Goal: Information Seeking & Learning: Compare options

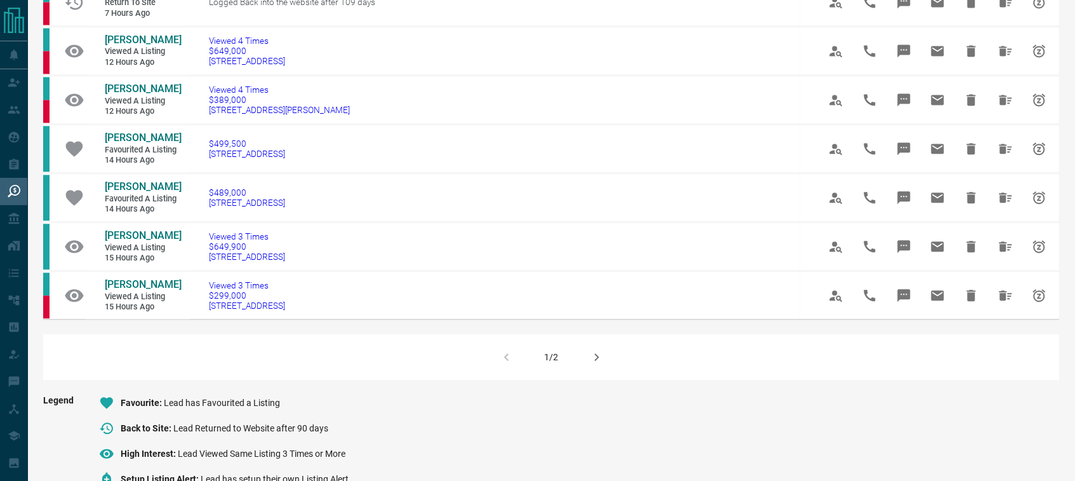
scroll to position [754, 0]
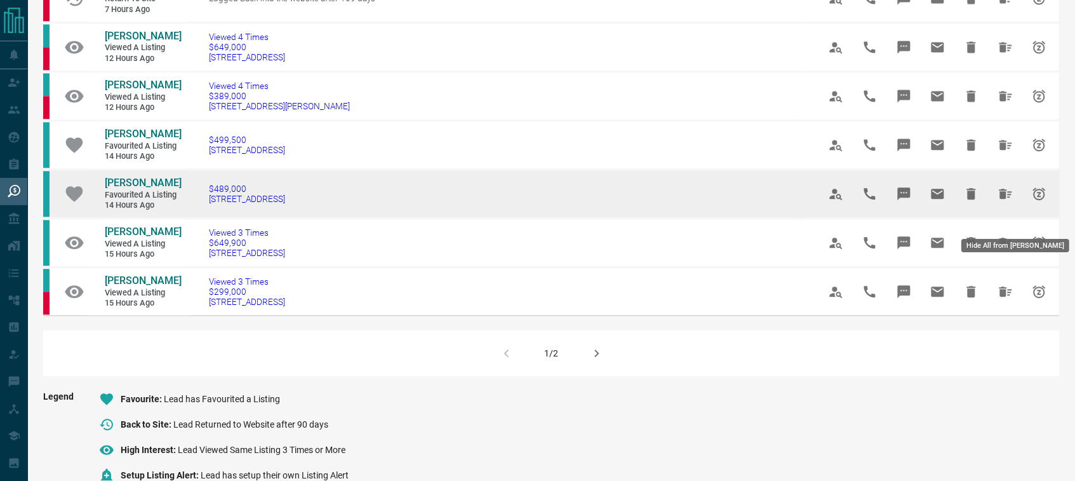
click at [1011, 201] on icon "Hide All from Daniel Toste" at bounding box center [1005, 193] width 15 height 15
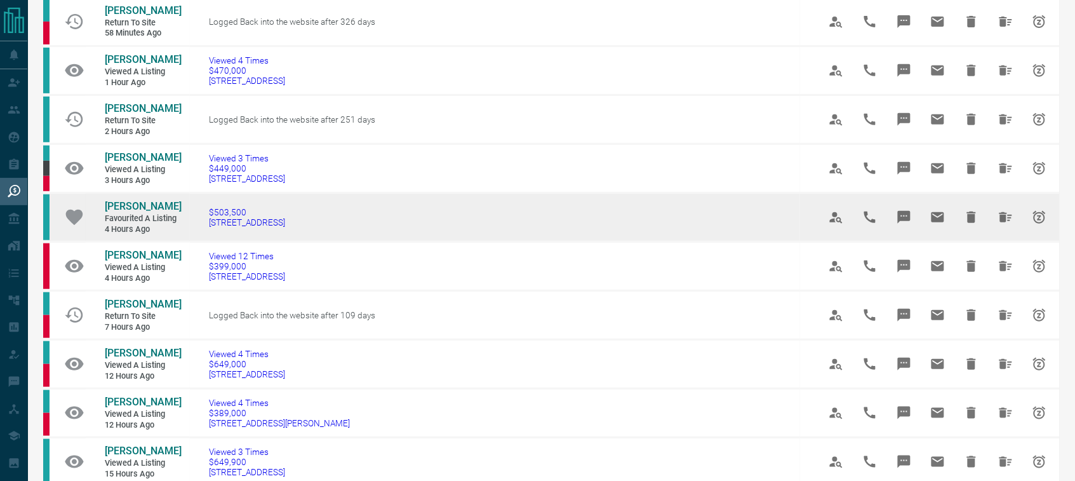
scroll to position [159, 0]
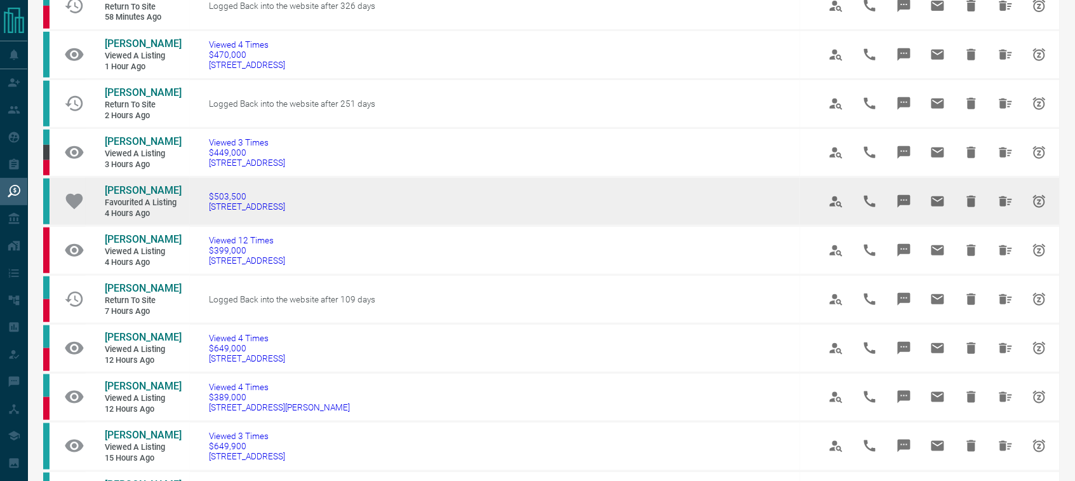
click at [1002, 206] on icon "Hide All from Vanessa Abruscato" at bounding box center [1006, 201] width 13 height 10
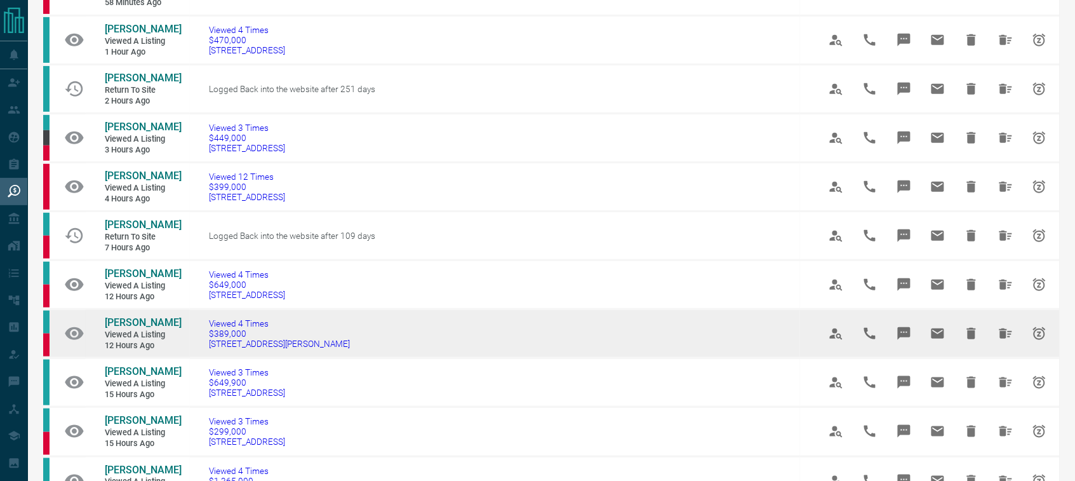
scroll to position [138, 0]
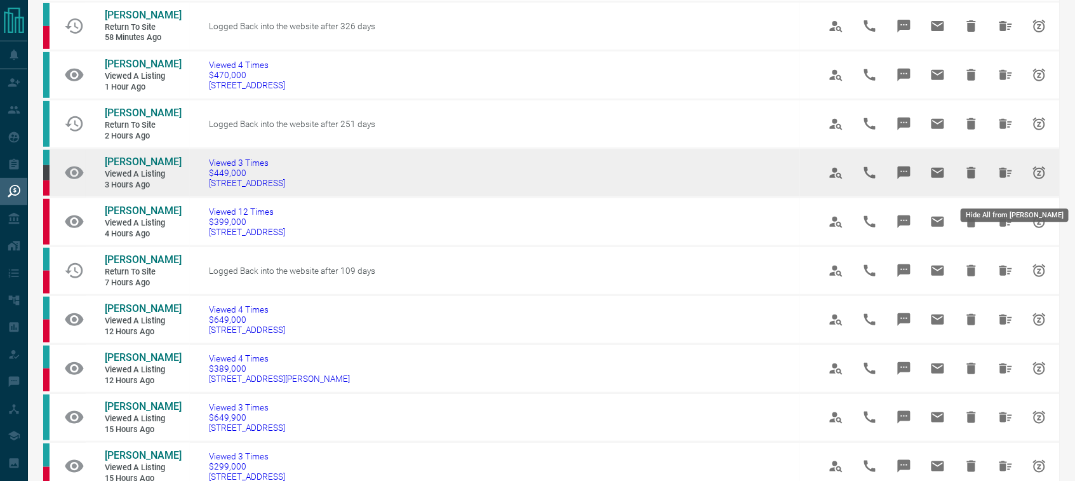
click at [1008, 180] on icon "Hide All from Carlos Aedo" at bounding box center [1005, 172] width 15 height 15
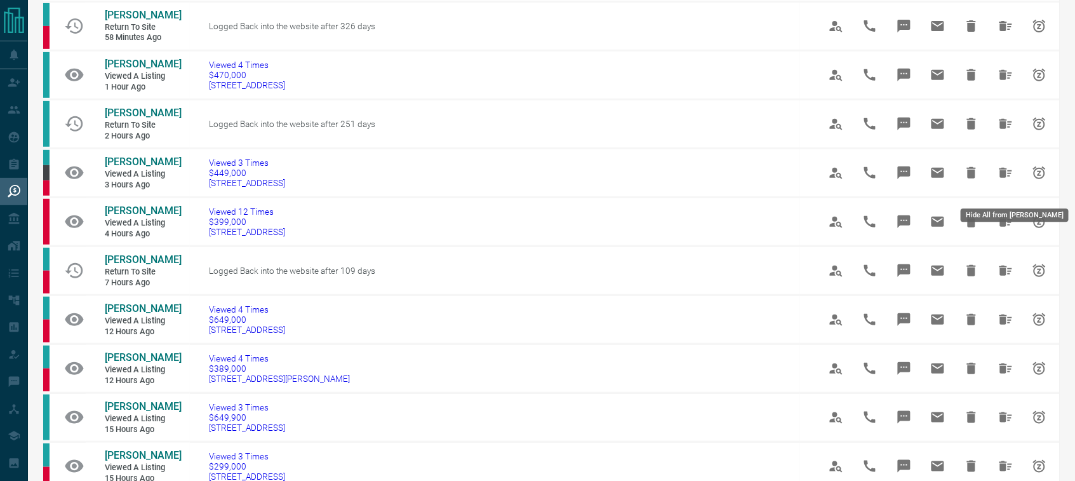
scroll to position [0, 0]
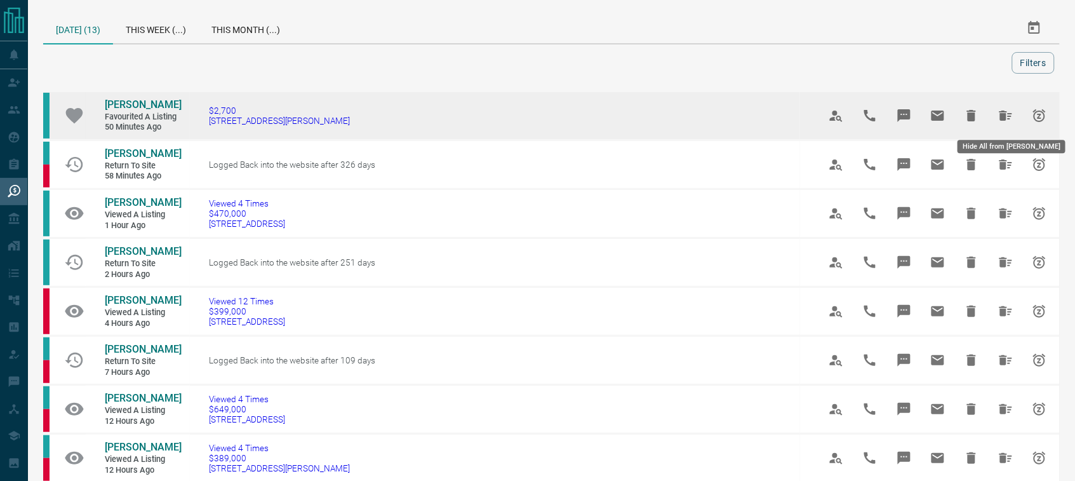
click at [1001, 114] on icon "Hide All from Johanna Arias" at bounding box center [1006, 116] width 13 height 10
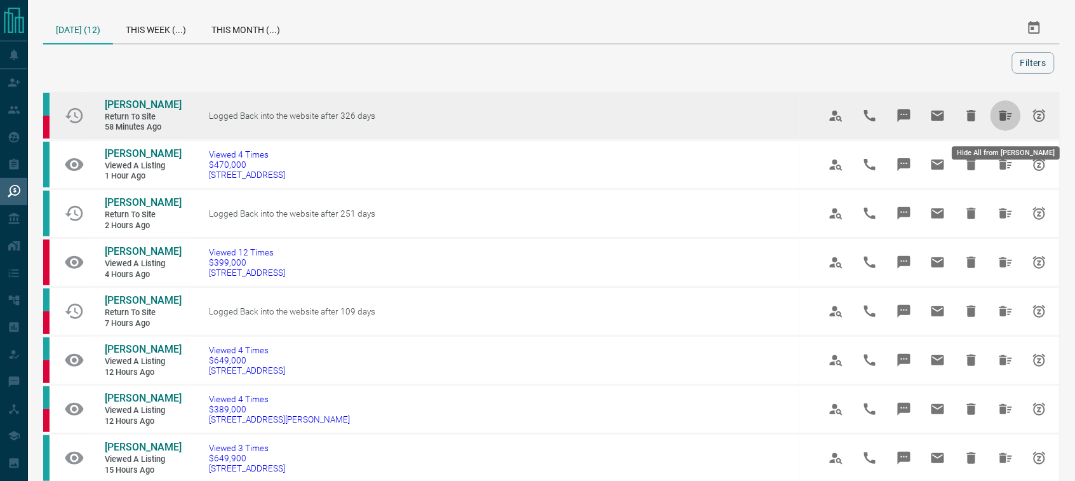
click at [1001, 121] on icon "Hide All from Deepak Z Mathew" at bounding box center [1006, 116] width 13 height 10
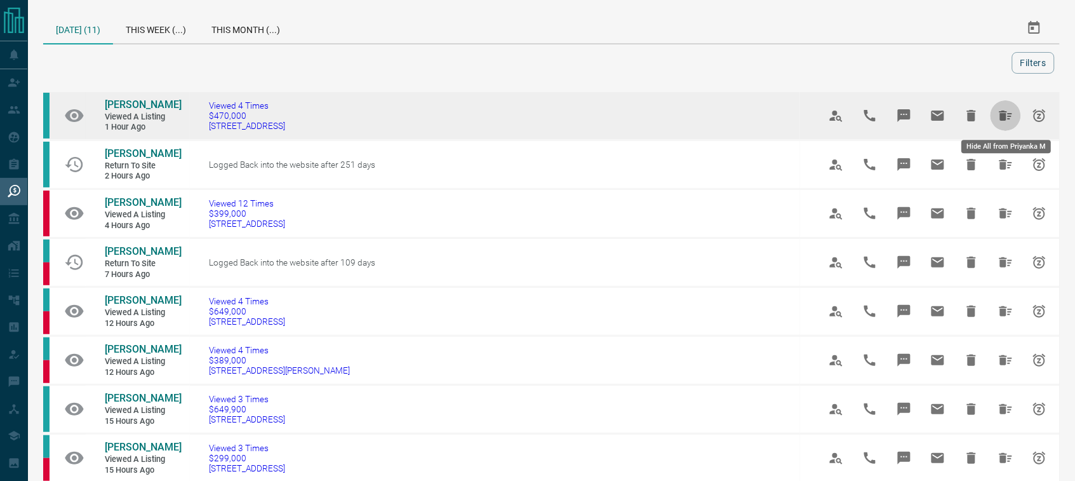
click at [1004, 121] on icon "Hide All from Priyanka M" at bounding box center [1005, 115] width 15 height 15
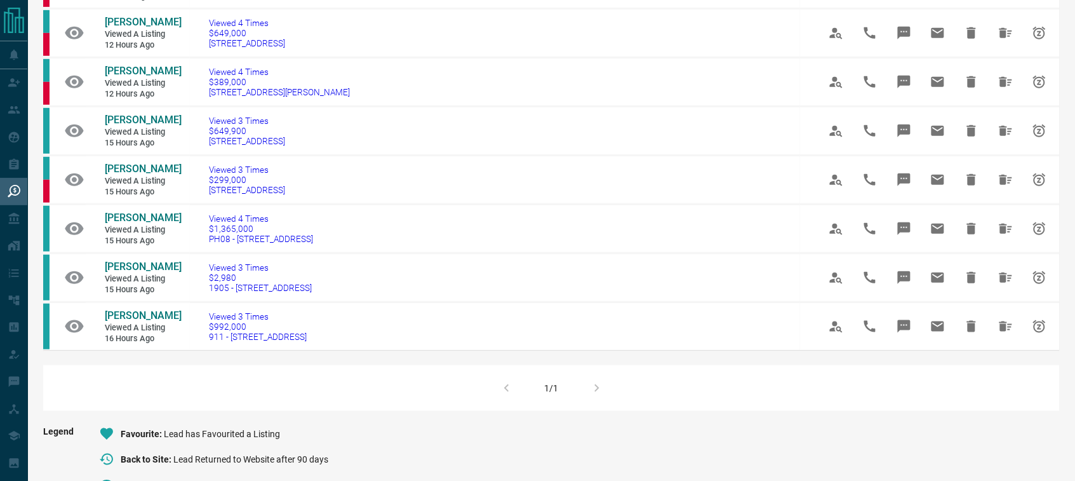
scroll to position [238, 0]
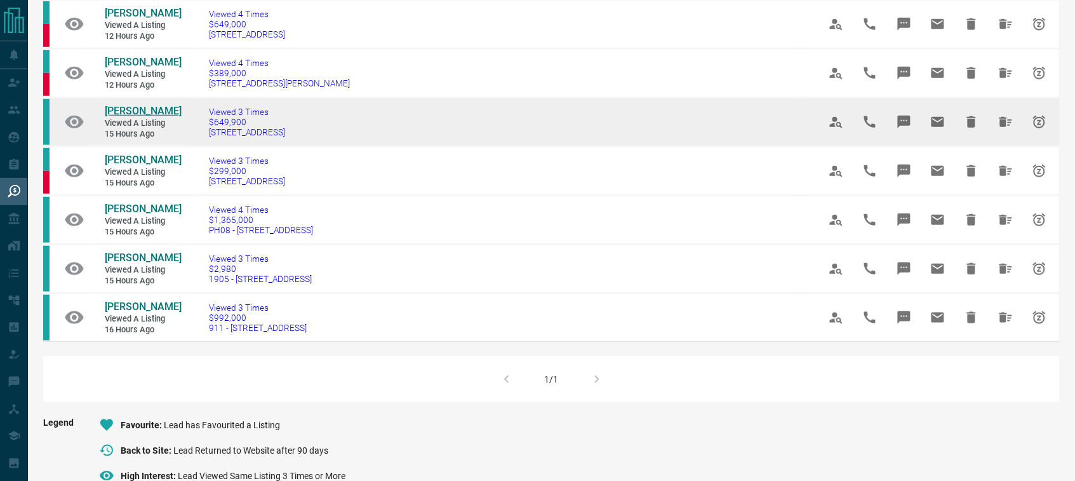
click at [119, 109] on span "[PERSON_NAME]" at bounding box center [143, 111] width 77 height 12
click at [1005, 116] on icon "Hide All from Emily Mundy" at bounding box center [1005, 121] width 15 height 15
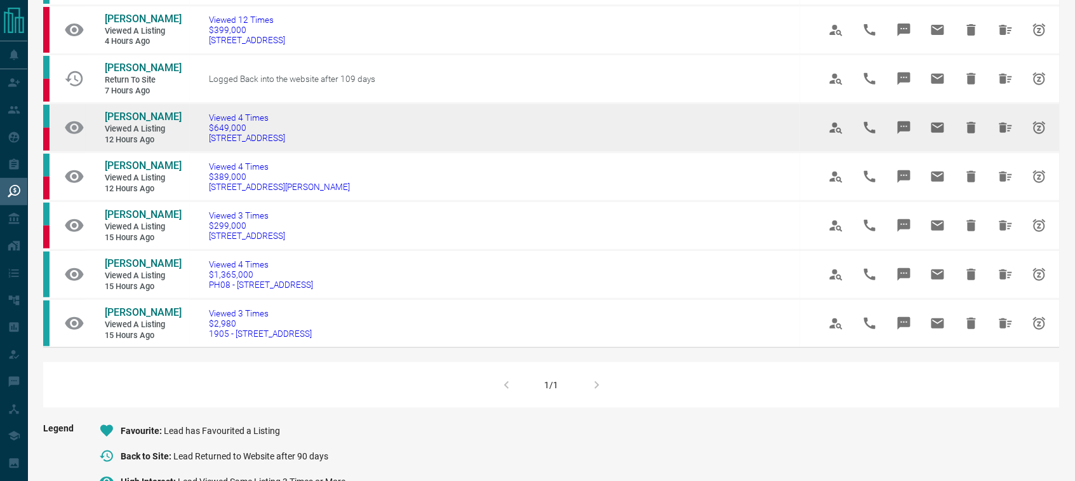
scroll to position [138, 0]
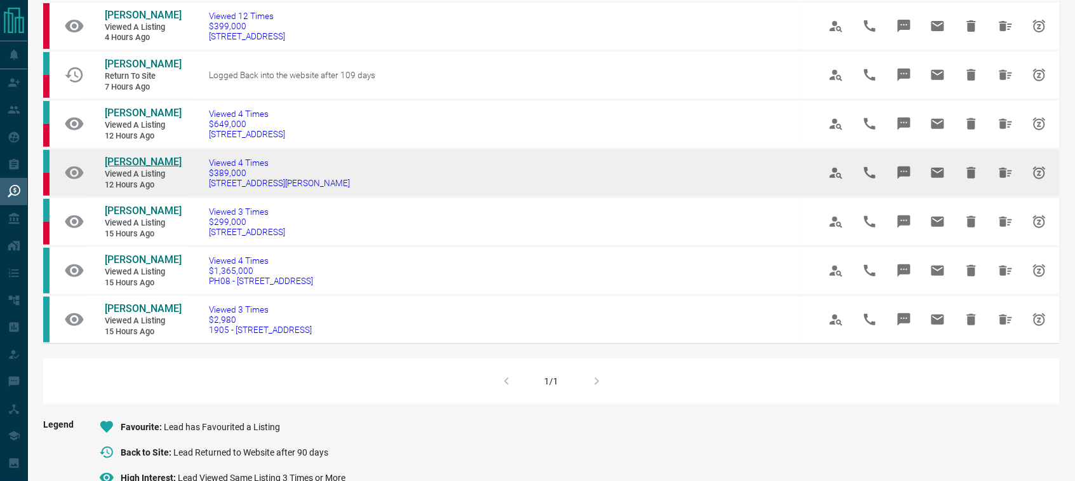
click at [153, 162] on span "[PERSON_NAME]" at bounding box center [143, 162] width 77 height 12
click at [1012, 173] on icon "Hide All from Jordan Mason" at bounding box center [1005, 172] width 15 height 15
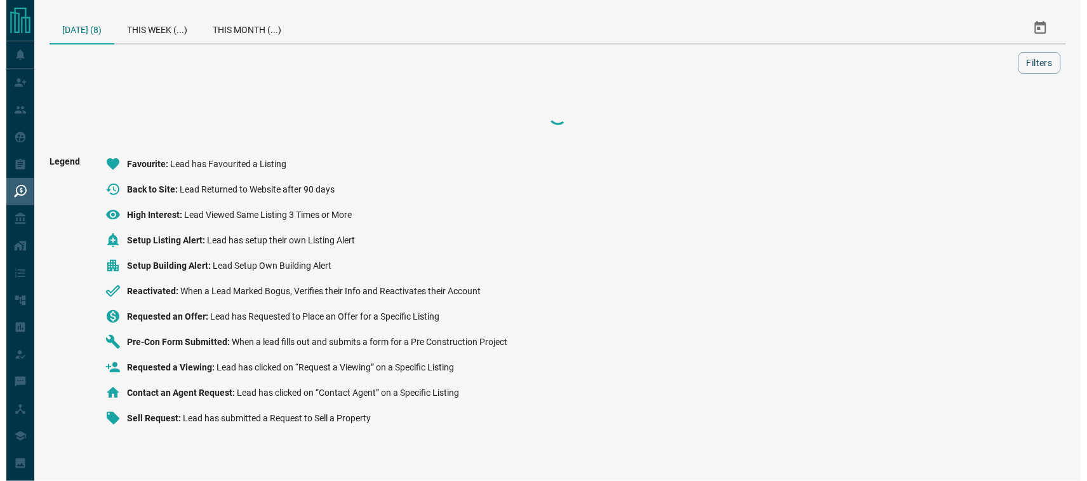
scroll to position [0, 0]
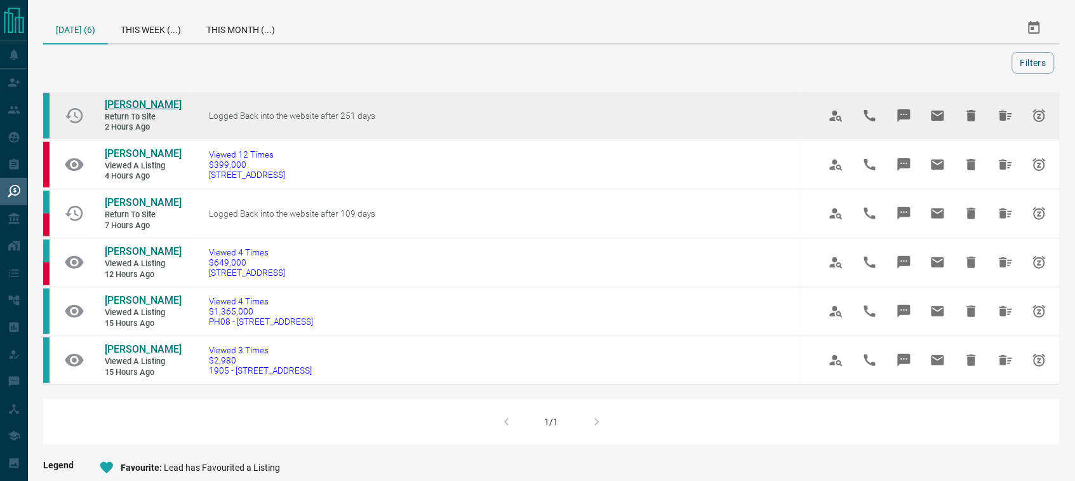
click at [121, 106] on span "[PERSON_NAME]" at bounding box center [143, 104] width 77 height 12
click at [1014, 108] on icon "Hide All from Inayat Khan" at bounding box center [1005, 115] width 15 height 15
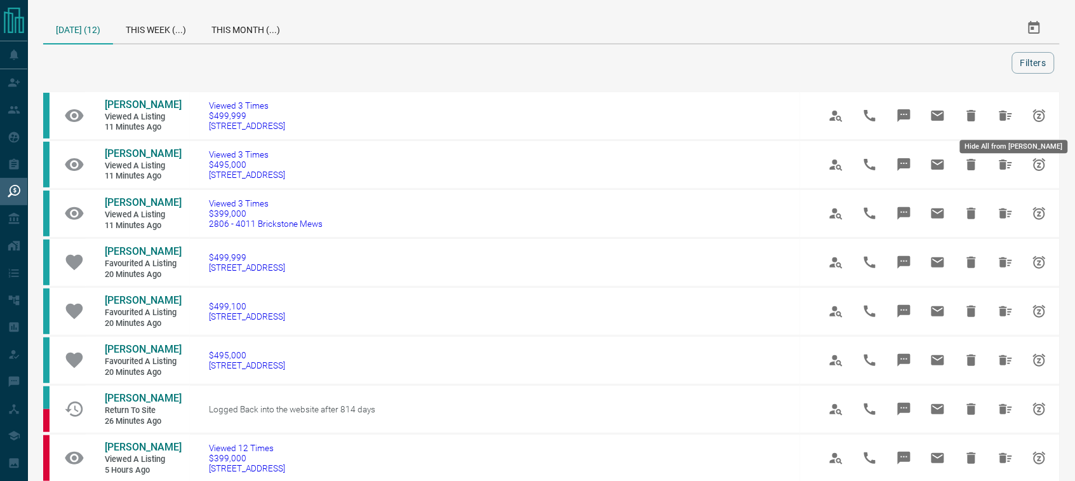
click at [1002, 122] on icon "Hide All from Daniel Toste" at bounding box center [1005, 115] width 15 height 15
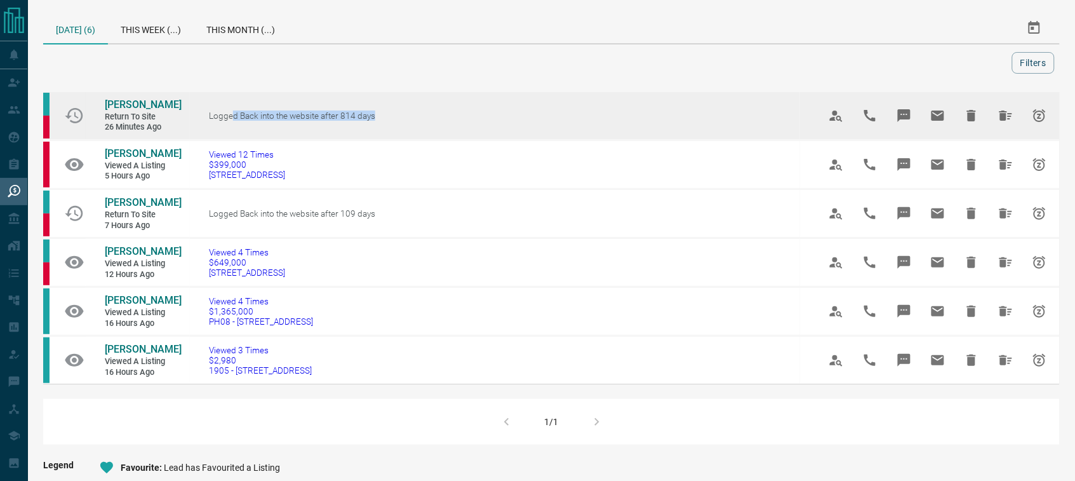
drag, startPoint x: 395, startPoint y: 117, endPoint x: 233, endPoint y: 114, distance: 162.0
click at [233, 114] on td "Logged Back into the website after 814 days" at bounding box center [495, 115] width 610 height 49
click at [135, 100] on span "[PERSON_NAME]" at bounding box center [143, 104] width 77 height 12
click at [998, 109] on icon "Hide All from Adele Eid" at bounding box center [1005, 115] width 15 height 15
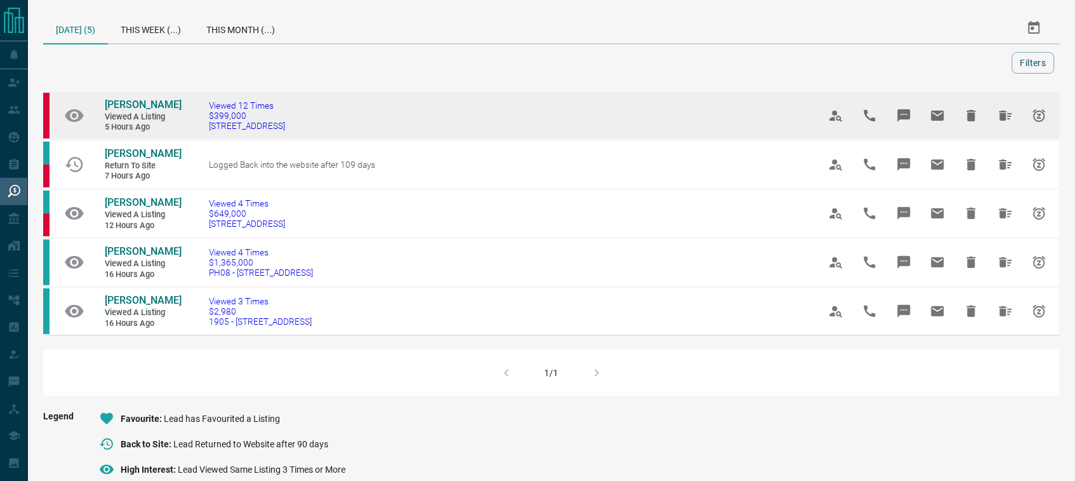
drag, startPoint x: 331, startPoint y: 138, endPoint x: 210, endPoint y: 133, distance: 121.4
click at [210, 133] on td "Viewed 12 Times $399,000 [STREET_ADDRESS]" at bounding box center [495, 115] width 610 height 49
copy span "[STREET_ADDRESS]"
click at [147, 107] on span "[PERSON_NAME]" at bounding box center [143, 104] width 77 height 12
click at [1005, 116] on icon "Hide All from Anmol Kaur" at bounding box center [1006, 116] width 13 height 10
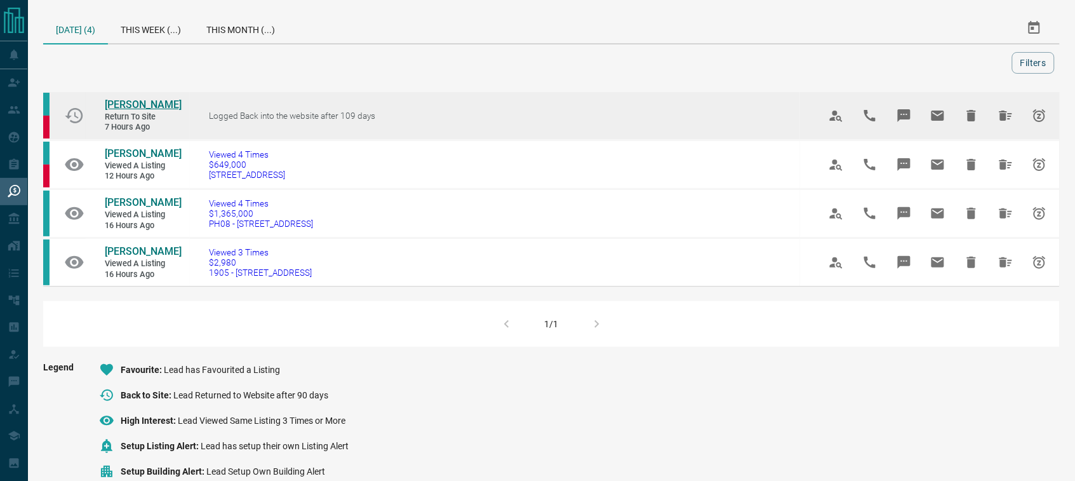
click at [133, 106] on span "[PERSON_NAME]" at bounding box center [143, 104] width 77 height 12
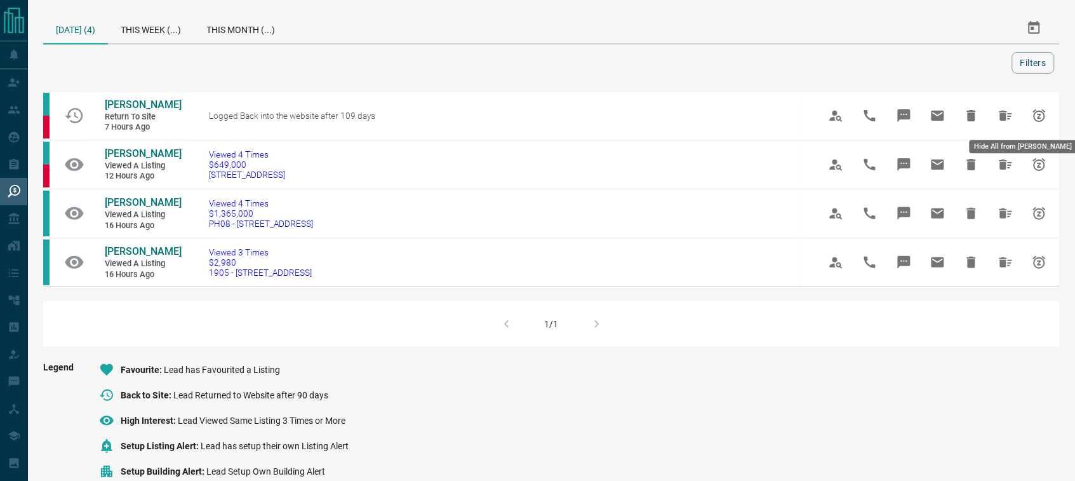
click at [1002, 111] on icon "Hide All from Kate P" at bounding box center [1006, 116] width 13 height 10
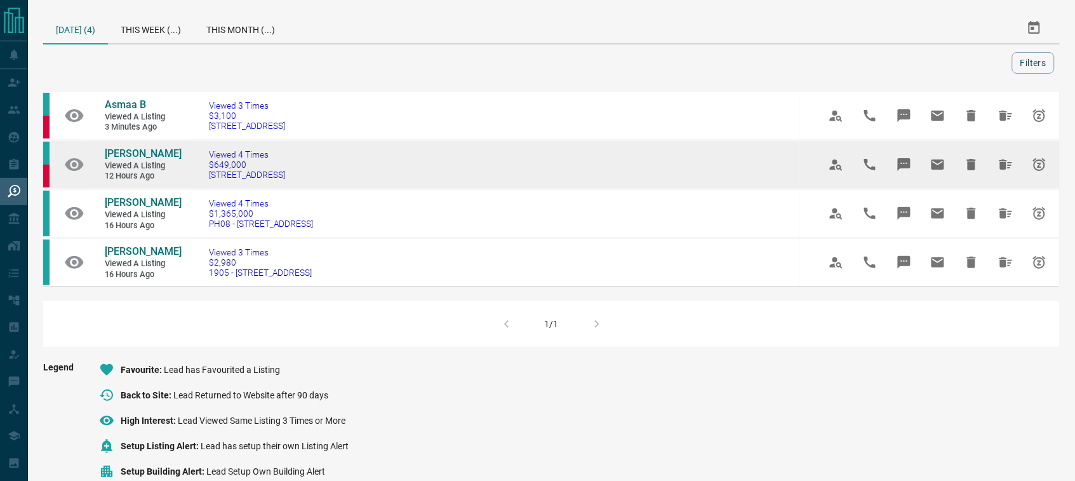
drag, startPoint x: 300, startPoint y: 178, endPoint x: 203, endPoint y: 176, distance: 96.6
click at [203, 176] on td "Viewed 4 Times $649,000 [STREET_ADDRESS]" at bounding box center [495, 164] width 610 height 49
copy span "[STREET_ADDRESS]"
click at [137, 153] on span "[PERSON_NAME]" at bounding box center [143, 153] width 77 height 12
click at [1001, 165] on icon "Hide All from Erica Jin" at bounding box center [1006, 164] width 13 height 10
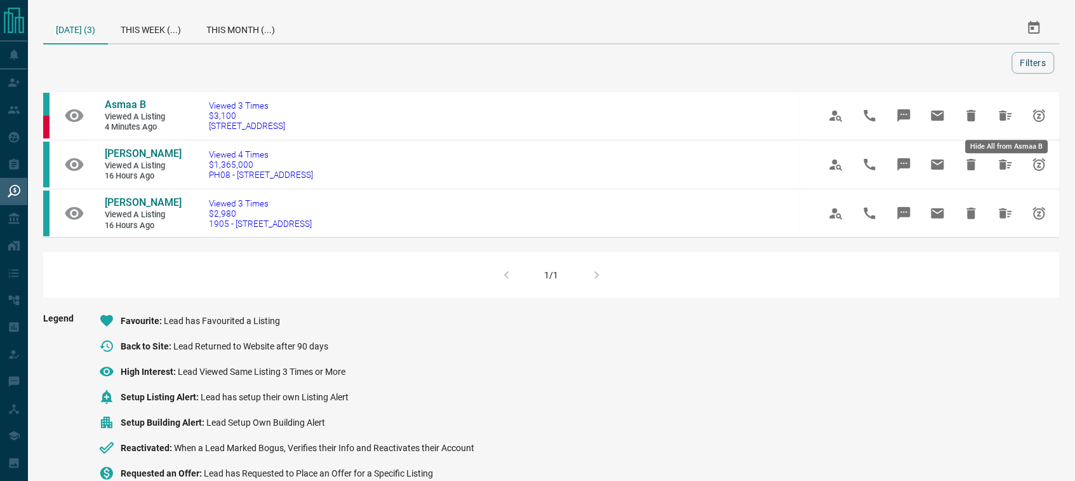
drag, startPoint x: 1003, startPoint y: 110, endPoint x: 969, endPoint y: 117, distance: 35.8
click at [1002, 115] on icon "Hide All from Asmaa B" at bounding box center [1005, 115] width 15 height 15
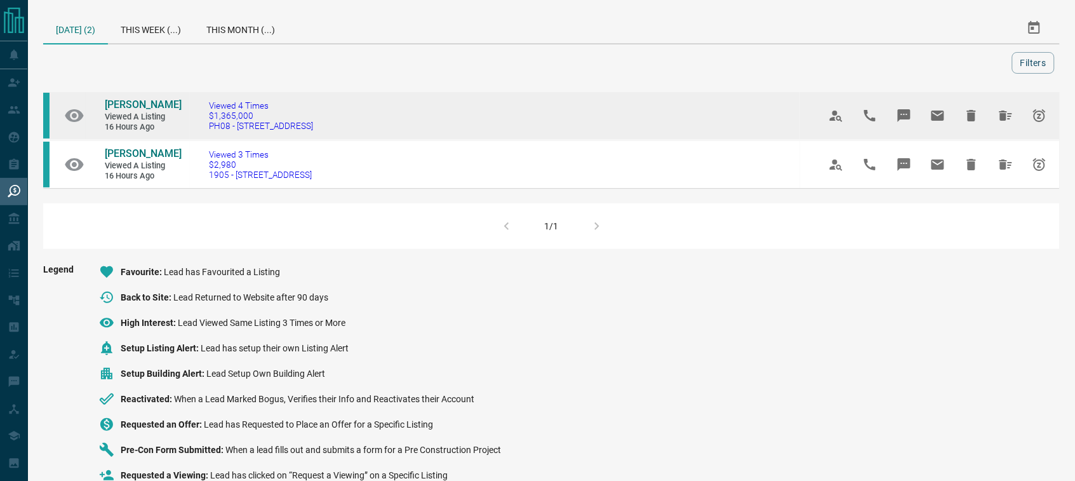
drag, startPoint x: 291, startPoint y: 131, endPoint x: 201, endPoint y: 133, distance: 90.2
click at [201, 133] on td "Viewed 4 Times $1,365,000 PH08 - [STREET_ADDRESS]" at bounding box center [495, 115] width 610 height 49
copy span "PH08 - [STREET_ADDRESS]"
click at [140, 106] on span "[PERSON_NAME]" at bounding box center [143, 104] width 77 height 12
click at [995, 116] on button "Hide All from Alanna Kit" at bounding box center [1006, 115] width 30 height 30
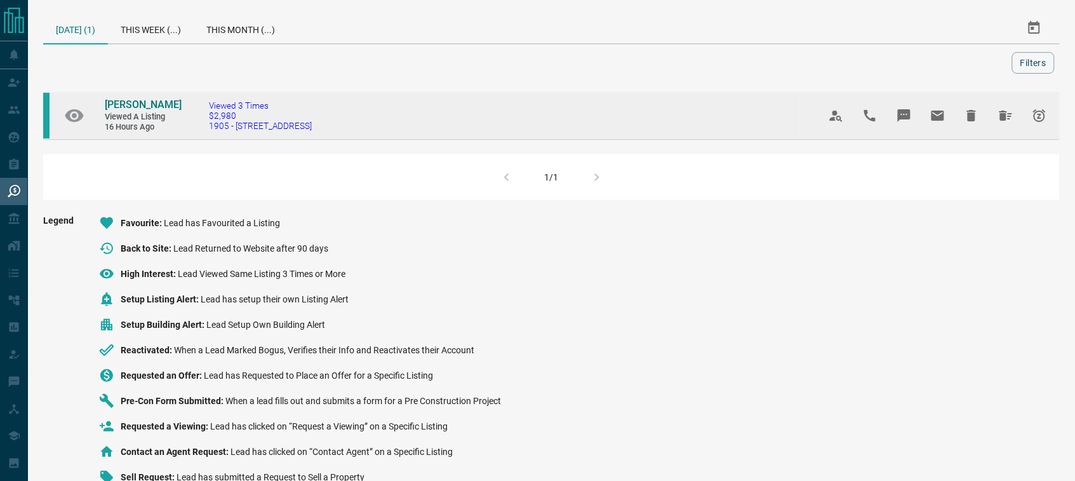
drag, startPoint x: 321, startPoint y: 132, endPoint x: 205, endPoint y: 134, distance: 116.9
click at [205, 134] on td "Viewed 3 Times $2,980 1905 - [STREET_ADDRESS]" at bounding box center [495, 115] width 610 height 48
copy span "1905 - [STREET_ADDRESS]"
click at [129, 105] on span "[PERSON_NAME]" at bounding box center [143, 104] width 77 height 12
click at [1000, 112] on icon "Hide All from Vincent Vistanio" at bounding box center [1006, 116] width 13 height 10
